Goal: Navigation & Orientation: Find specific page/section

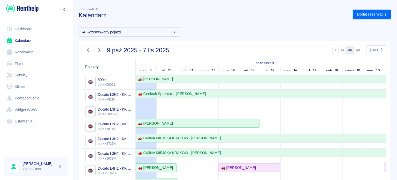
click at [24, 11] on img at bounding box center [22, 8] width 32 height 9
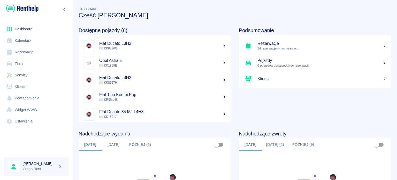
click at [14, 12] on img at bounding box center [22, 8] width 32 height 9
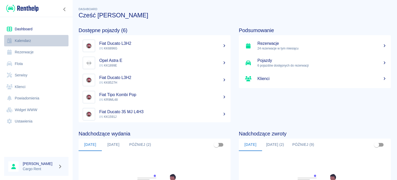
click at [17, 41] on link "Kalendarz" at bounding box center [36, 41] width 64 height 12
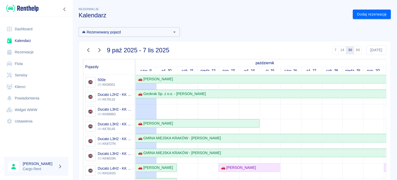
click at [90, 10] on span "Rezerwacje" at bounding box center [89, 9] width 20 height 3
click at [39, 10] on div at bounding box center [36, 8] width 73 height 17
click at [36, 10] on img at bounding box center [22, 8] width 32 height 9
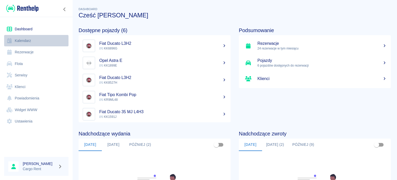
click at [35, 43] on link "Kalendarz" at bounding box center [36, 41] width 64 height 12
